Goal: Transaction & Acquisition: Download file/media

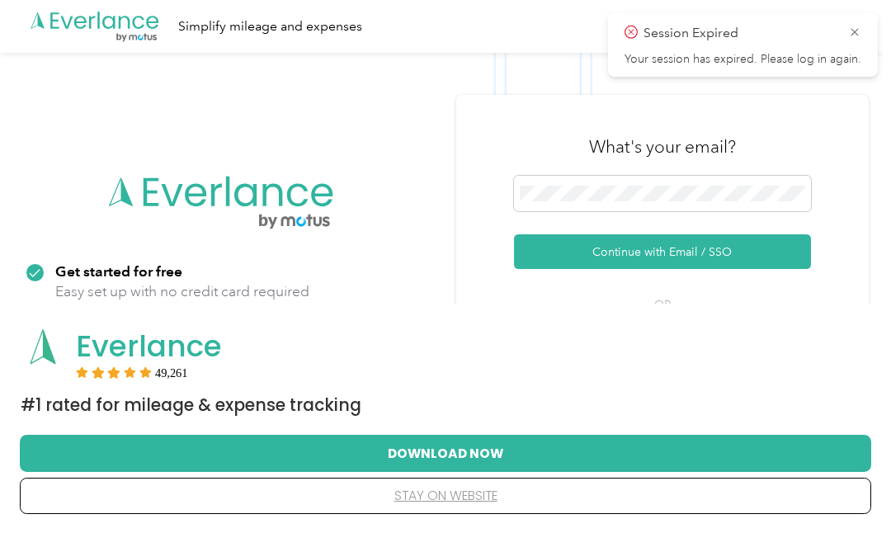
click at [569, 181] on span at bounding box center [662, 194] width 297 height 36
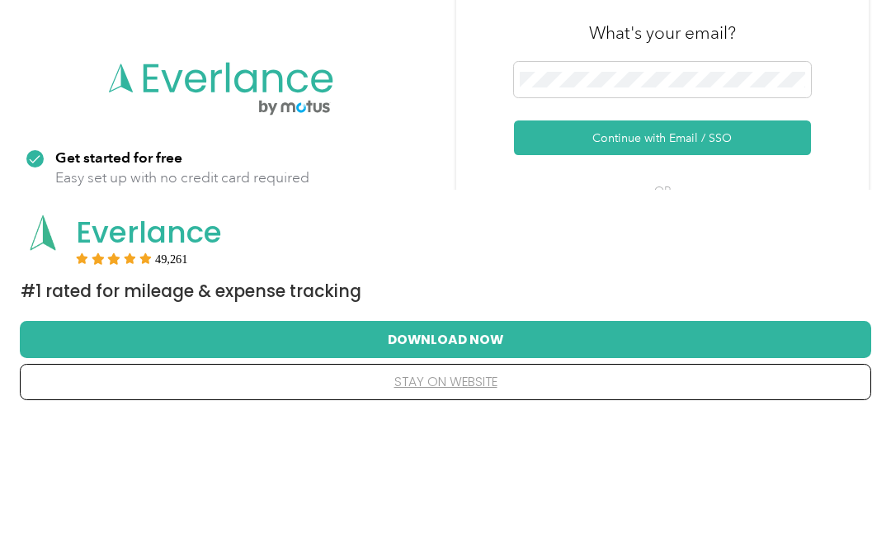
click at [728, 234] on button "Continue with Email / SSO" at bounding box center [662, 251] width 297 height 35
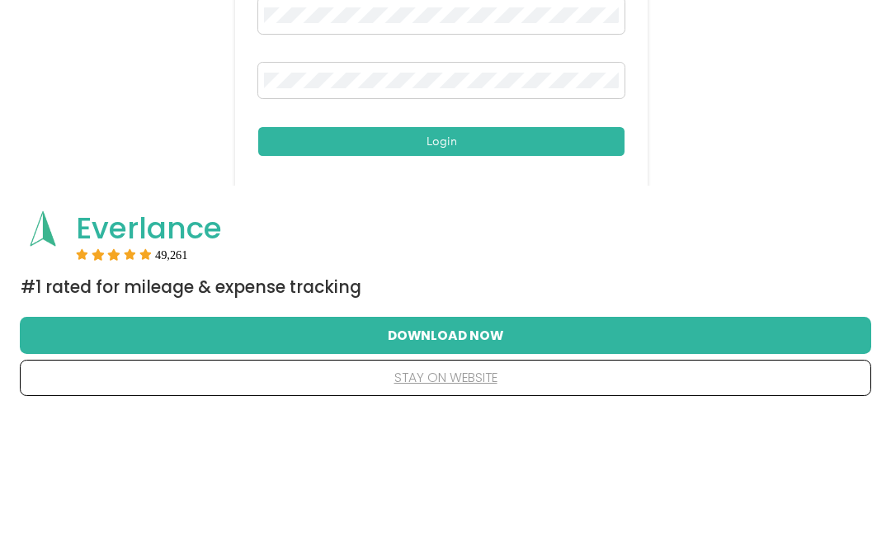
click at [520, 245] on button "Login" at bounding box center [441, 259] width 366 height 29
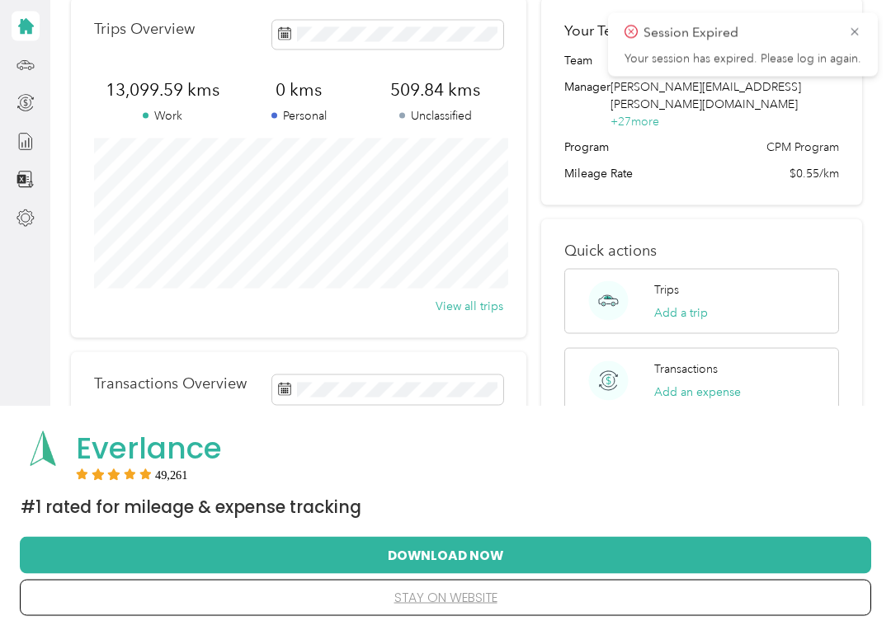
scroll to position [76, 0]
click at [496, 532] on button "stay on website" at bounding box center [445, 598] width 799 height 35
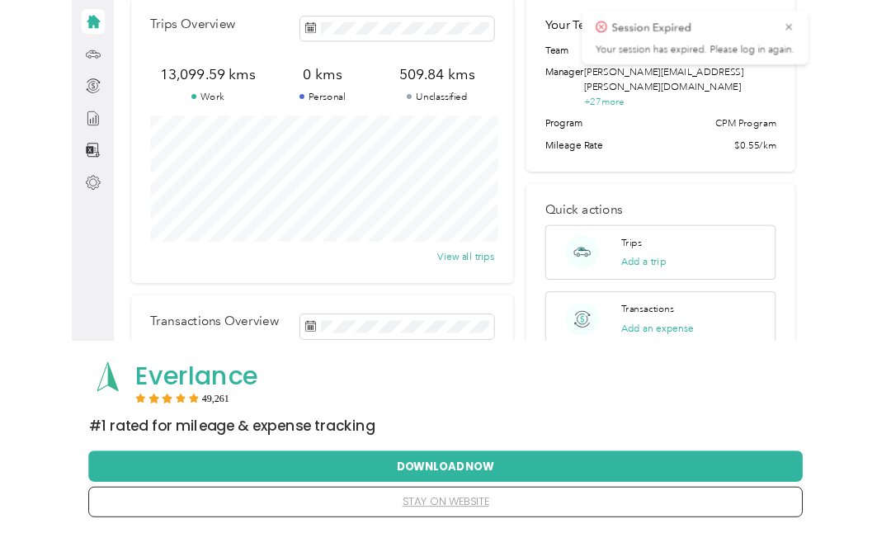
scroll to position [0, 0]
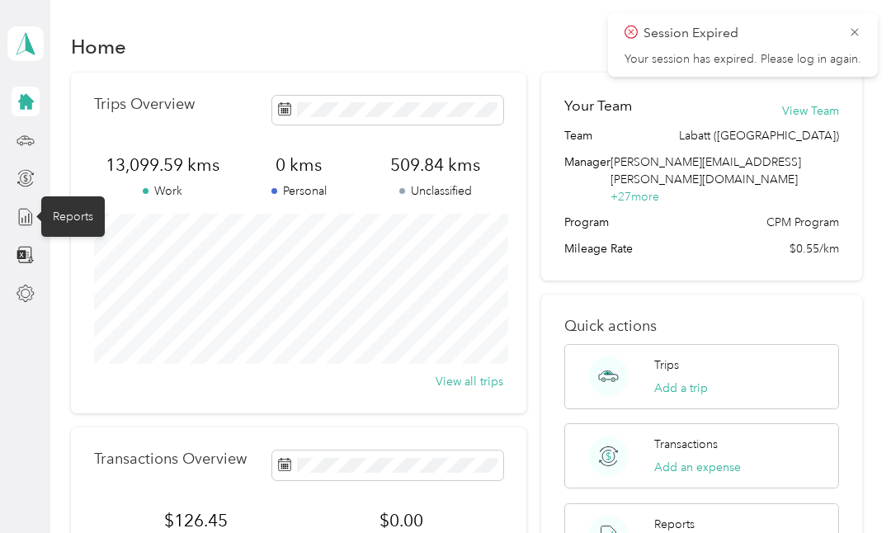
click at [23, 215] on icon at bounding box center [26, 217] width 18 height 18
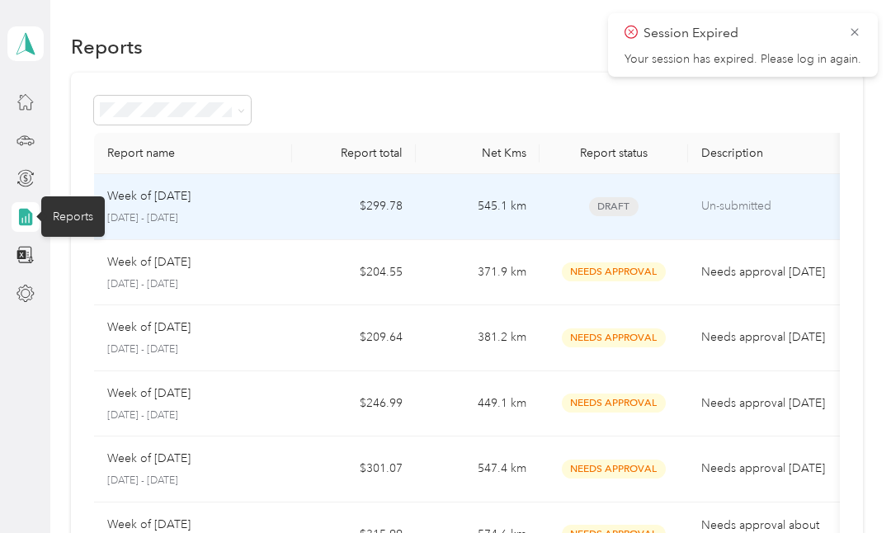
click at [526, 210] on td "545.1 km" at bounding box center [478, 207] width 124 height 66
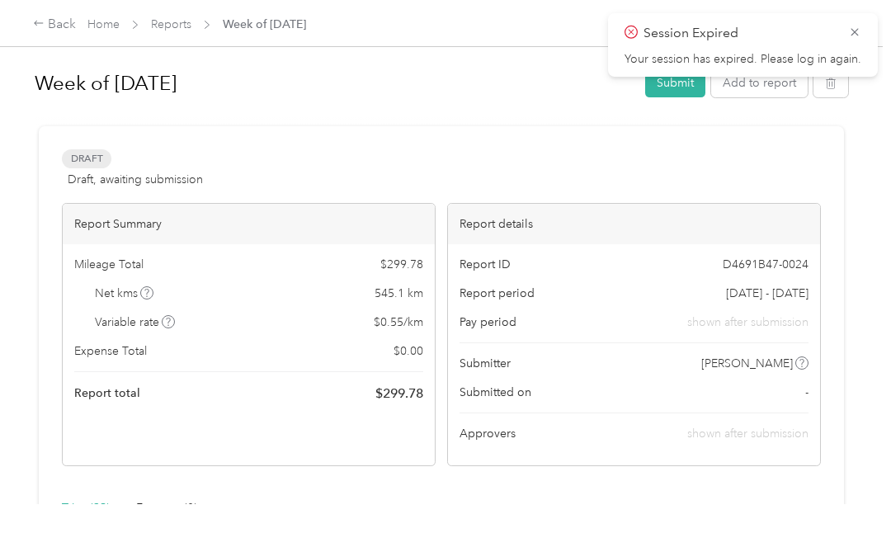
click at [849, 38] on icon at bounding box center [854, 32] width 13 height 15
click at [682, 77] on button "Submit" at bounding box center [675, 82] width 60 height 29
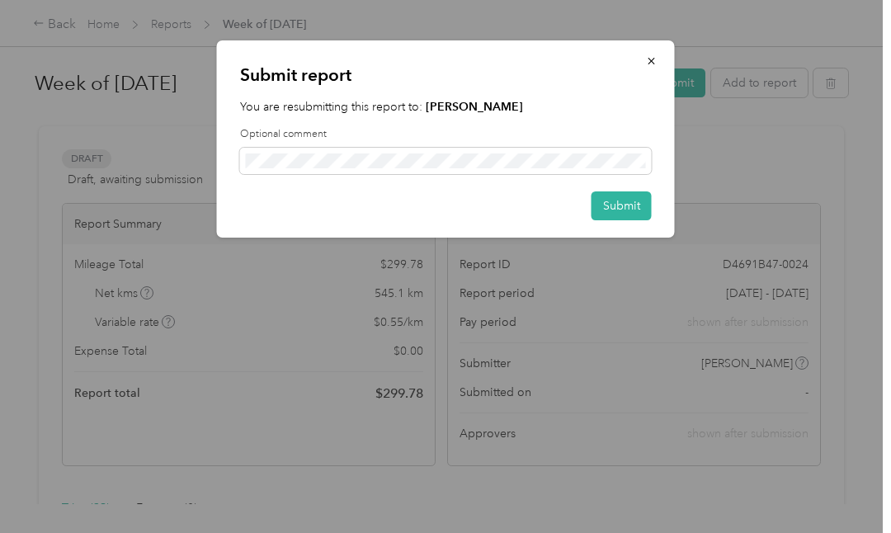
click at [620, 207] on button "Submit" at bounding box center [622, 205] width 60 height 29
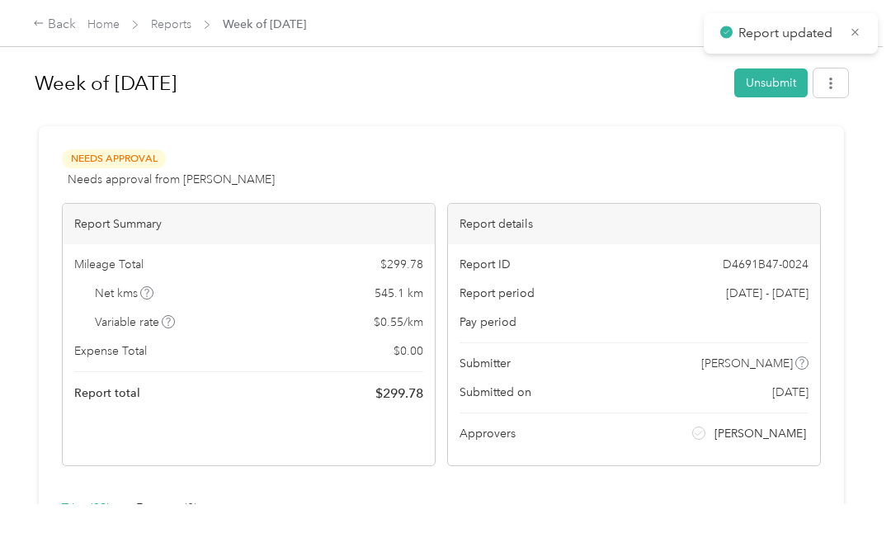
click at [837, 79] on icon "button" at bounding box center [831, 84] width 12 height 12
click at [782, 142] on span "Download" at bounding box center [792, 143] width 54 height 17
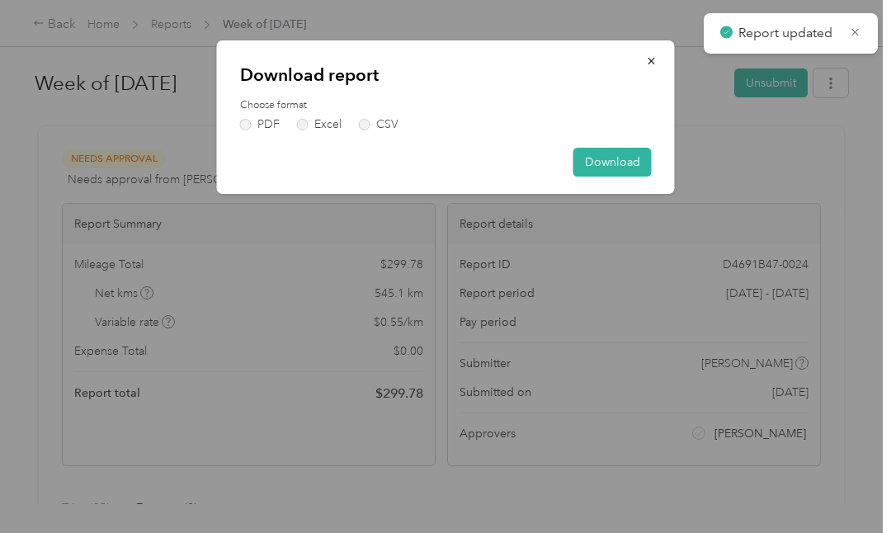
click at [254, 110] on label "Choose format" at bounding box center [446, 105] width 412 height 15
click at [249, 121] on label "PDF" at bounding box center [260, 125] width 40 height 12
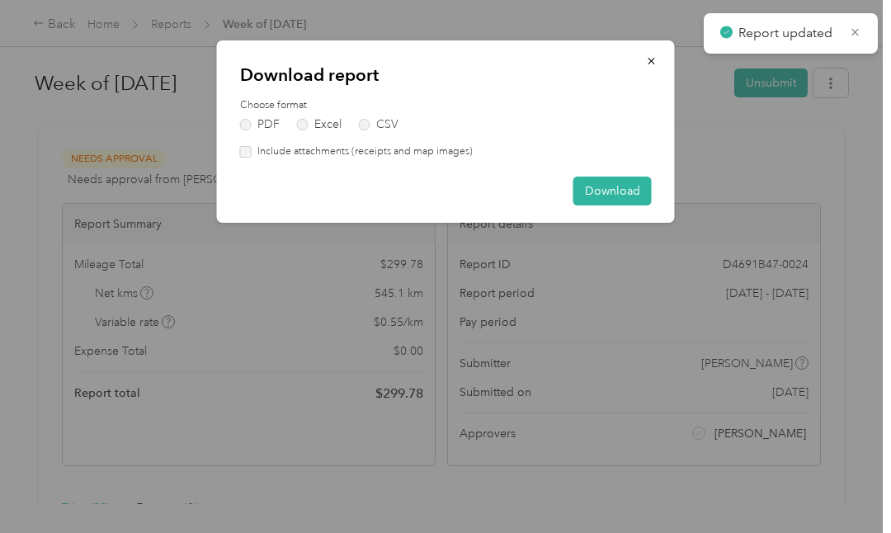
click at [616, 189] on button "Download" at bounding box center [613, 191] width 78 height 29
